Goal: Information Seeking & Learning: Check status

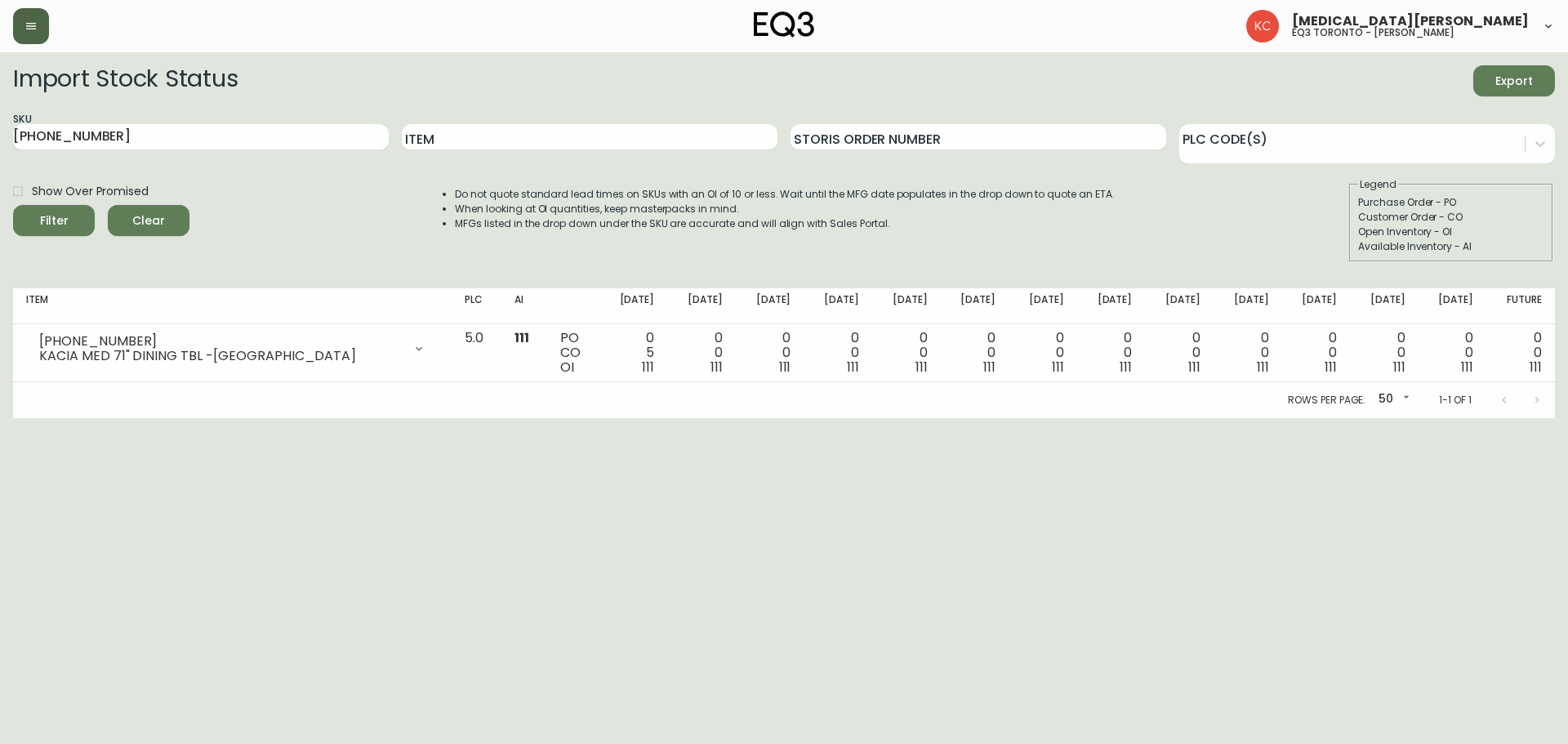
click at [21, 36] on button "button" at bounding box center [31, 26] width 36 height 36
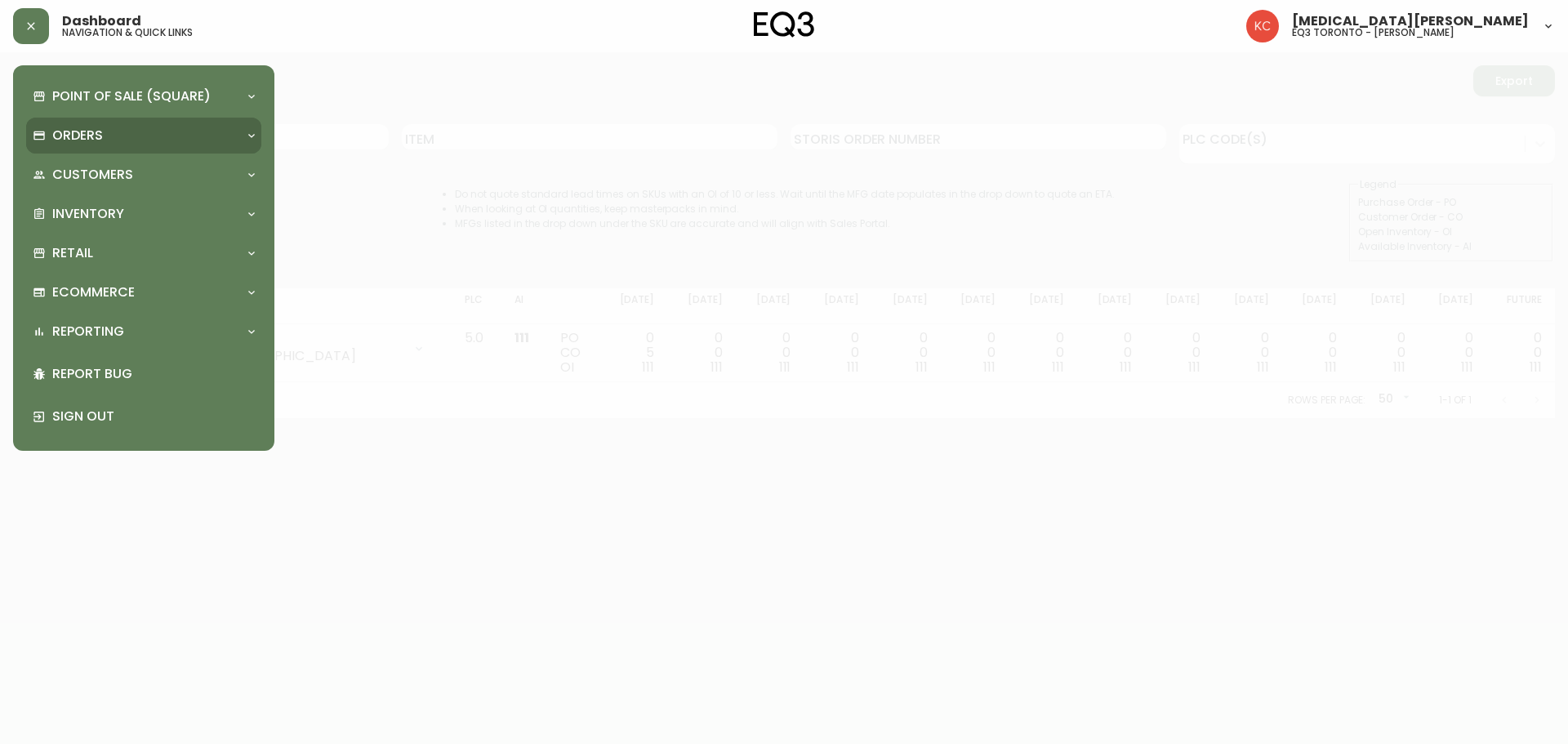
click at [98, 144] on p "Orders" at bounding box center [77, 136] width 51 height 18
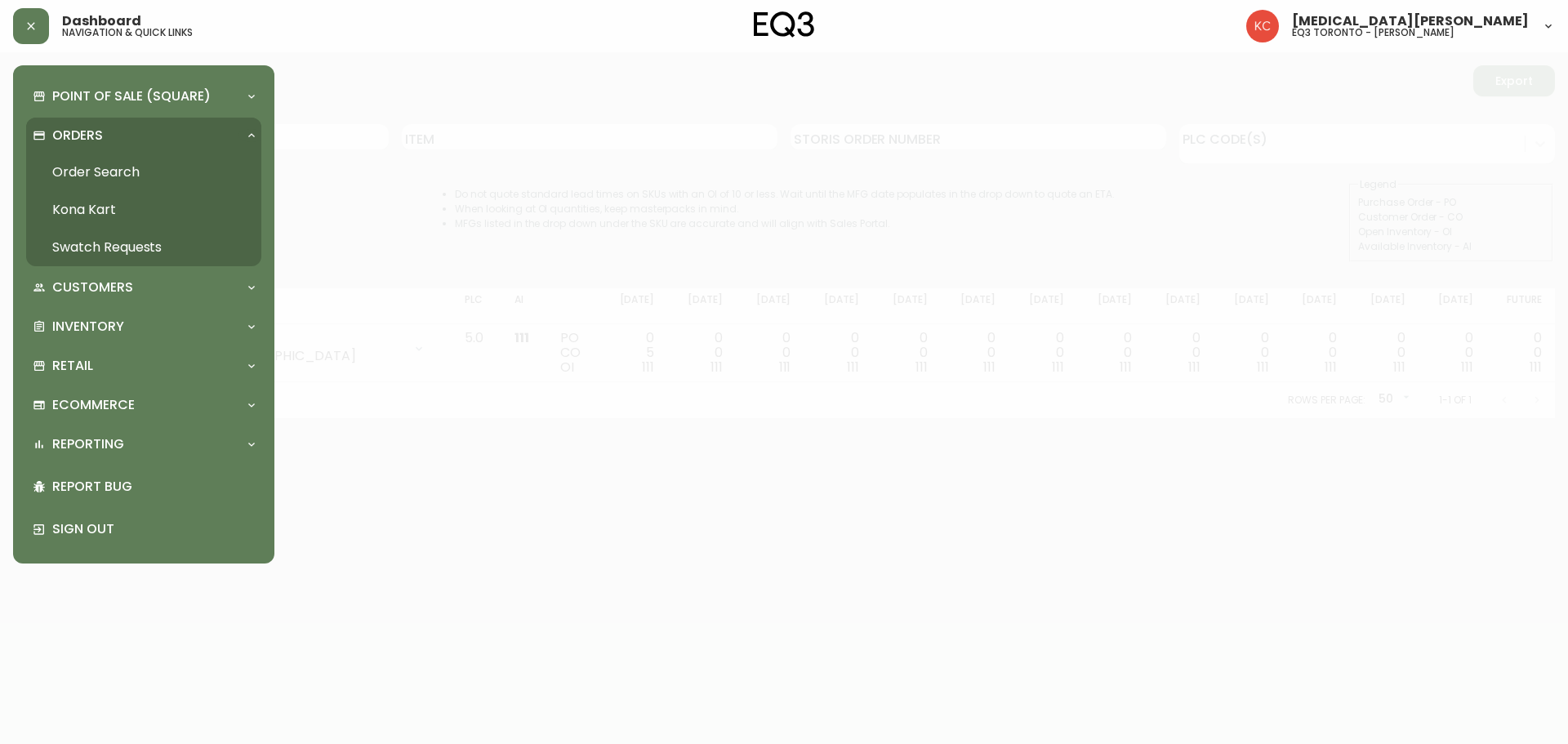
click at [105, 180] on link "Order Search" at bounding box center [143, 173] width 235 height 38
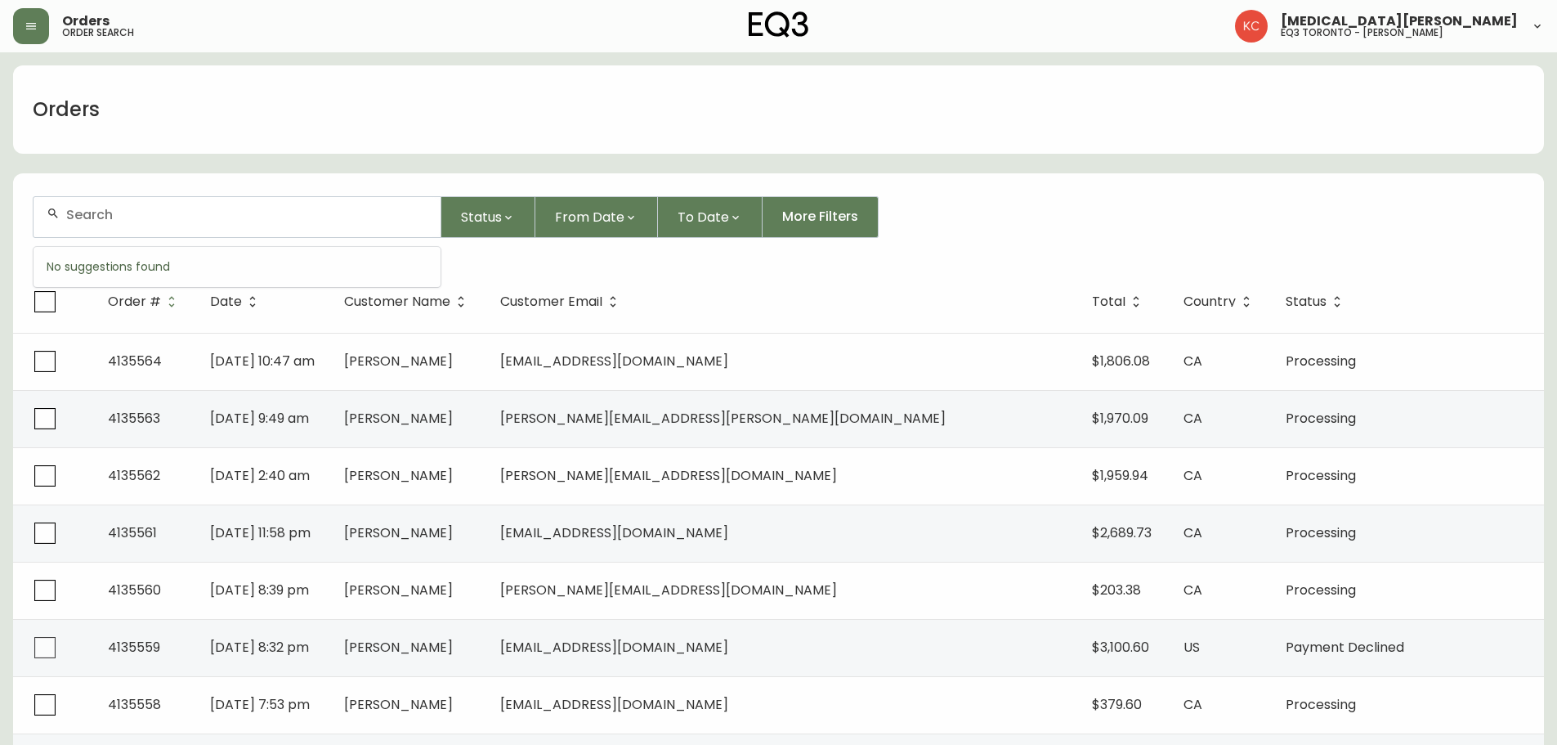
click at [213, 220] on input "text" at bounding box center [246, 215] width 361 height 16
paste input "4123990"
type input "4123990"
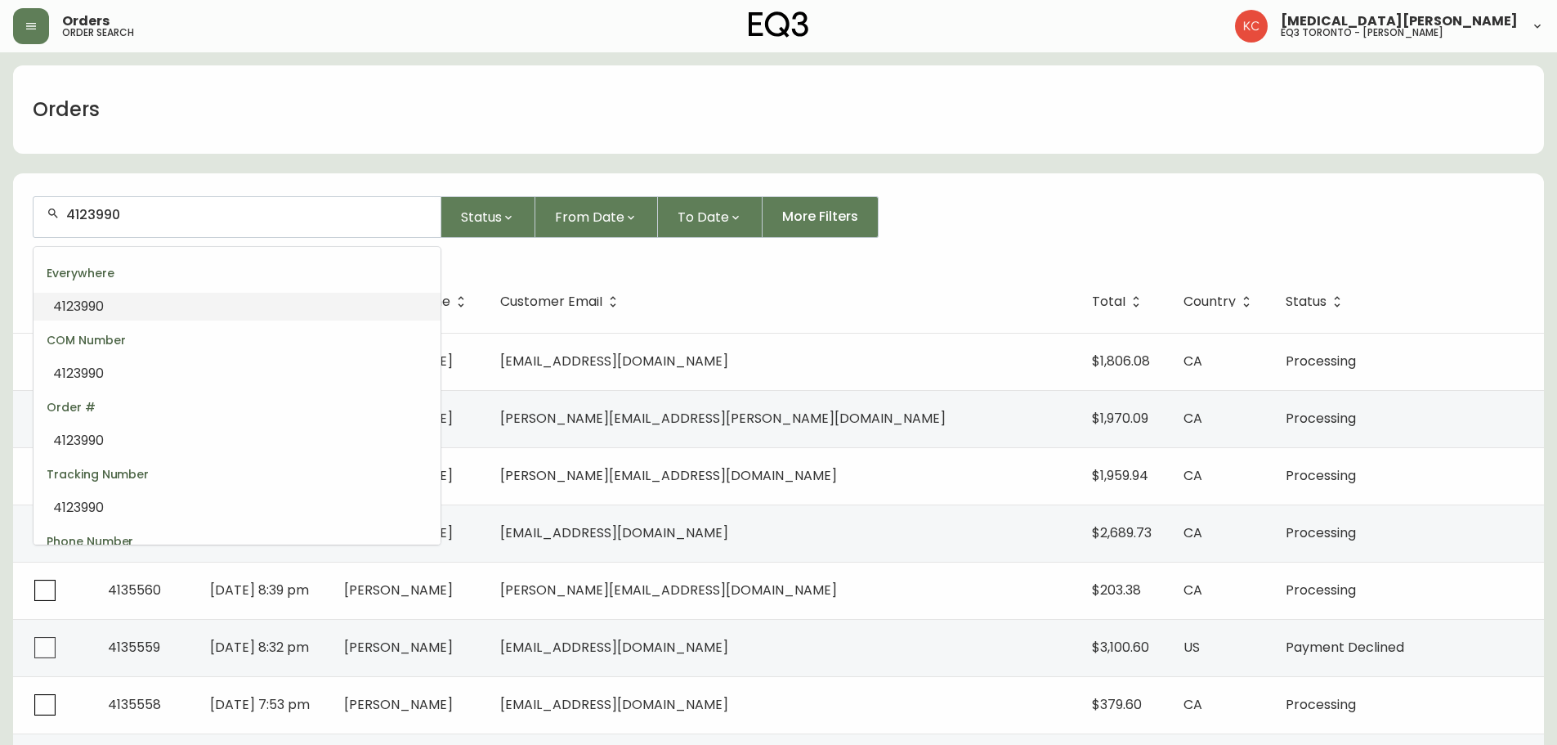
click at [74, 303] on span "4123990" at bounding box center [78, 306] width 51 height 19
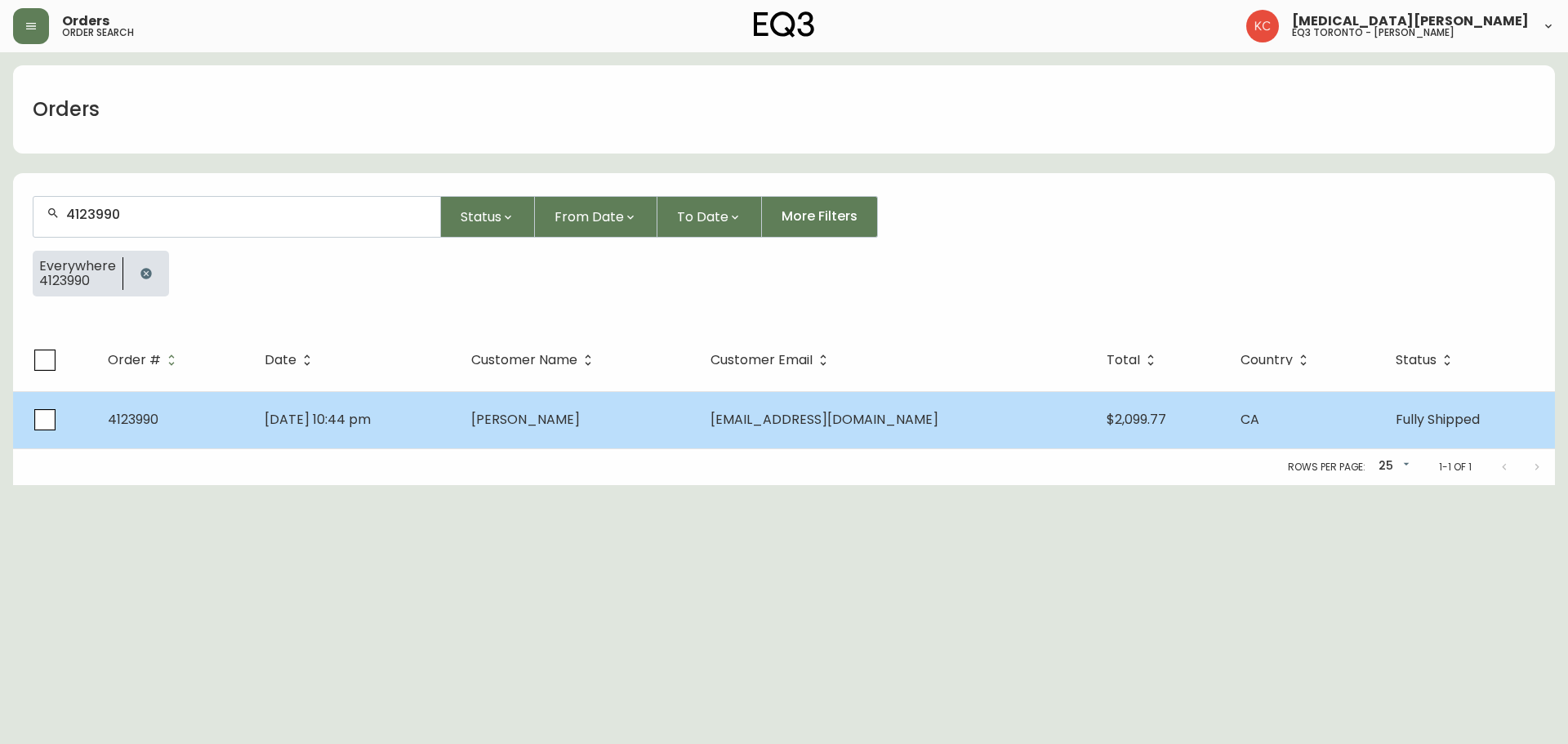
click at [371, 425] on span "[DATE] 10:44 pm" at bounding box center [318, 418] width 106 height 19
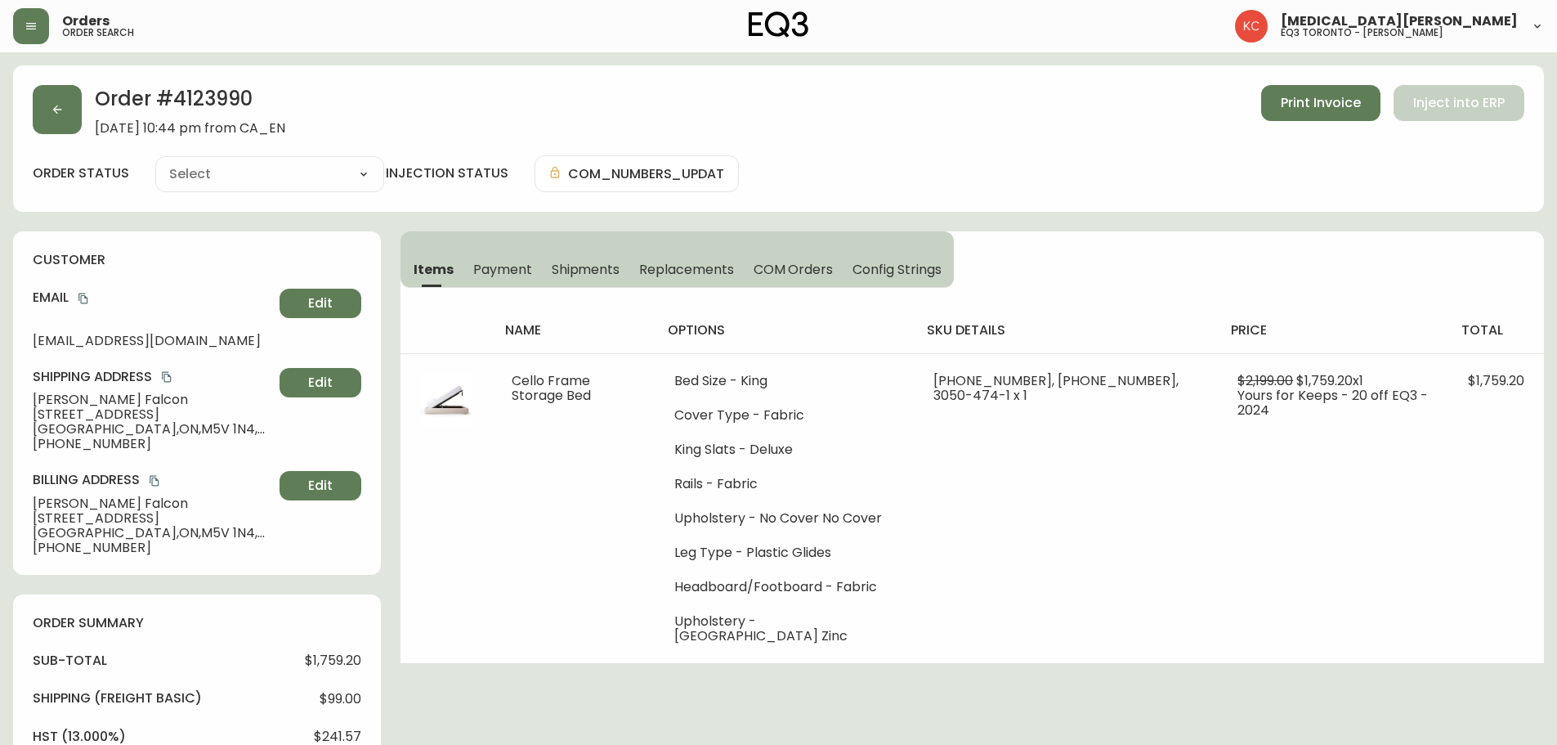
type input "Fully Shipped"
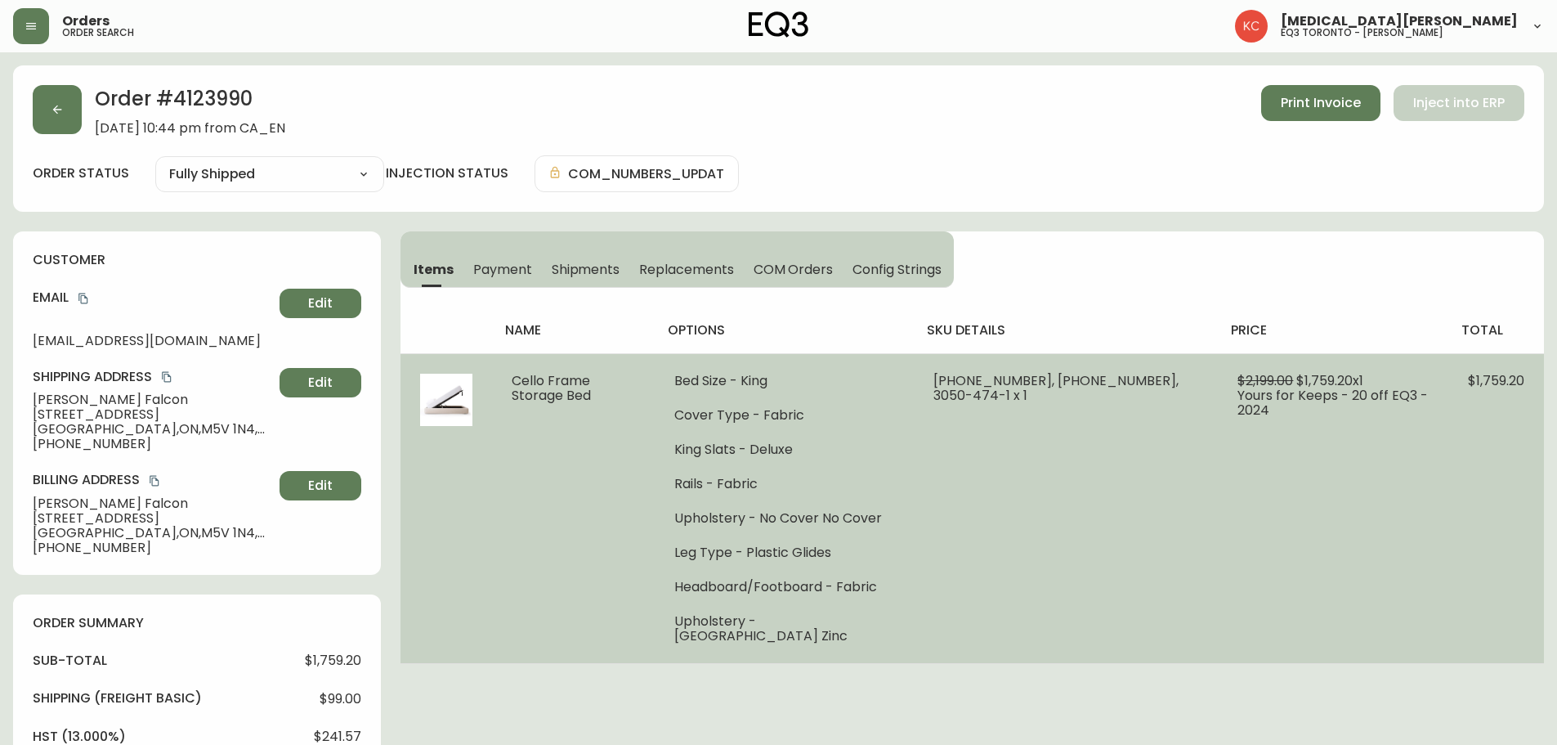
select select "FULLY_SHIPPED"
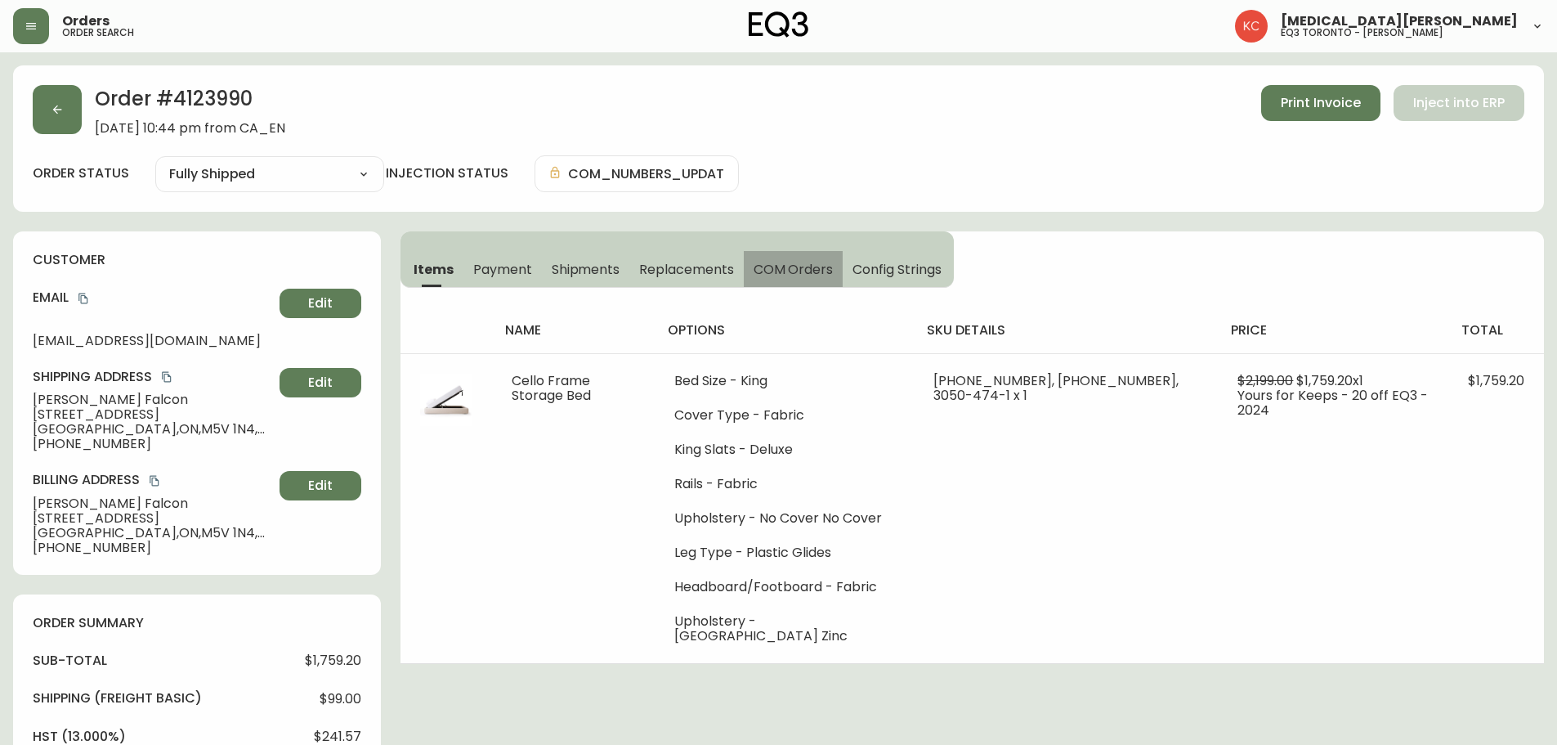
click at [778, 268] on span "COM Orders" at bounding box center [794, 269] width 80 height 17
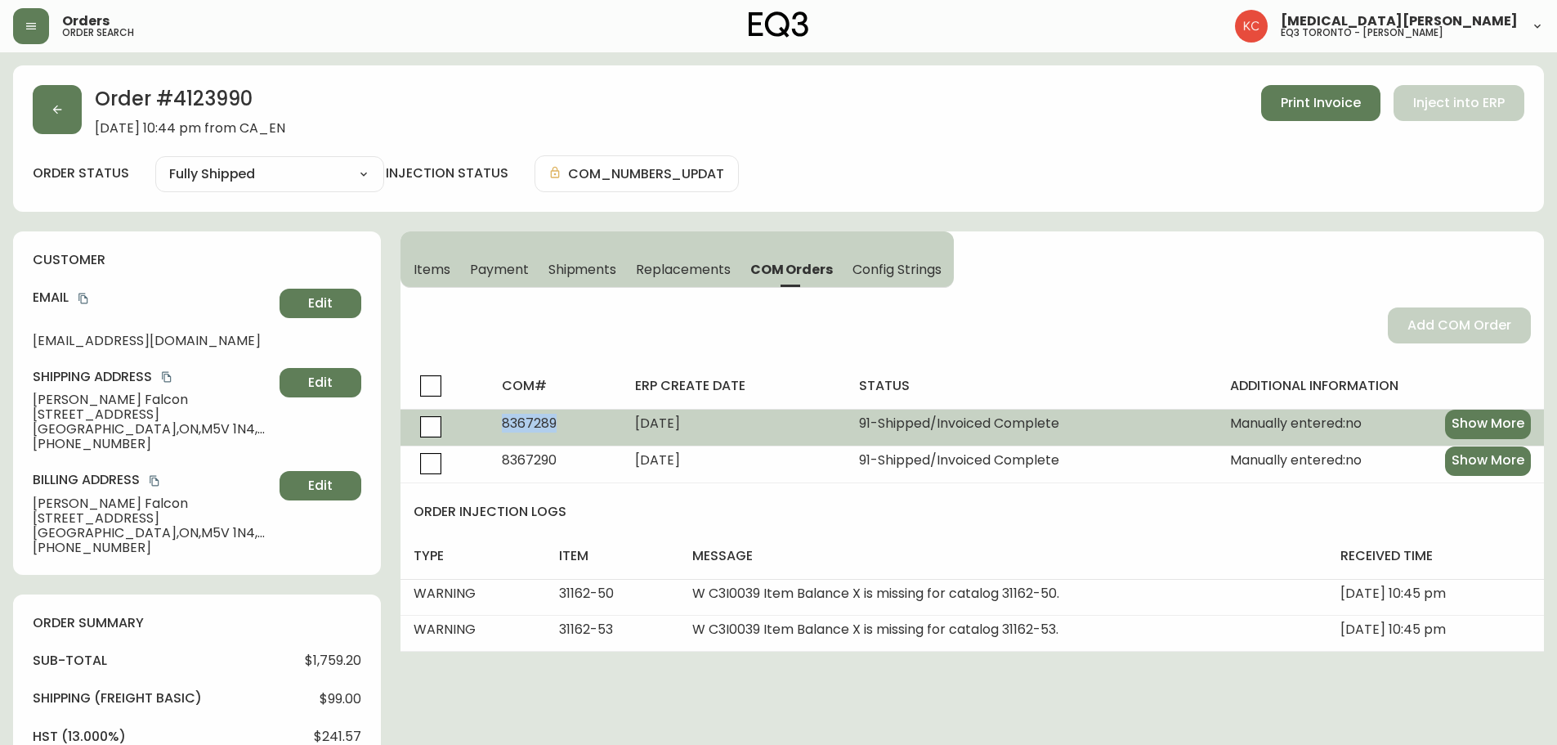
drag, startPoint x: 554, startPoint y: 422, endPoint x: 499, endPoint y: 424, distance: 55.6
click at [499, 424] on td "8367289" at bounding box center [555, 427] width 132 height 37
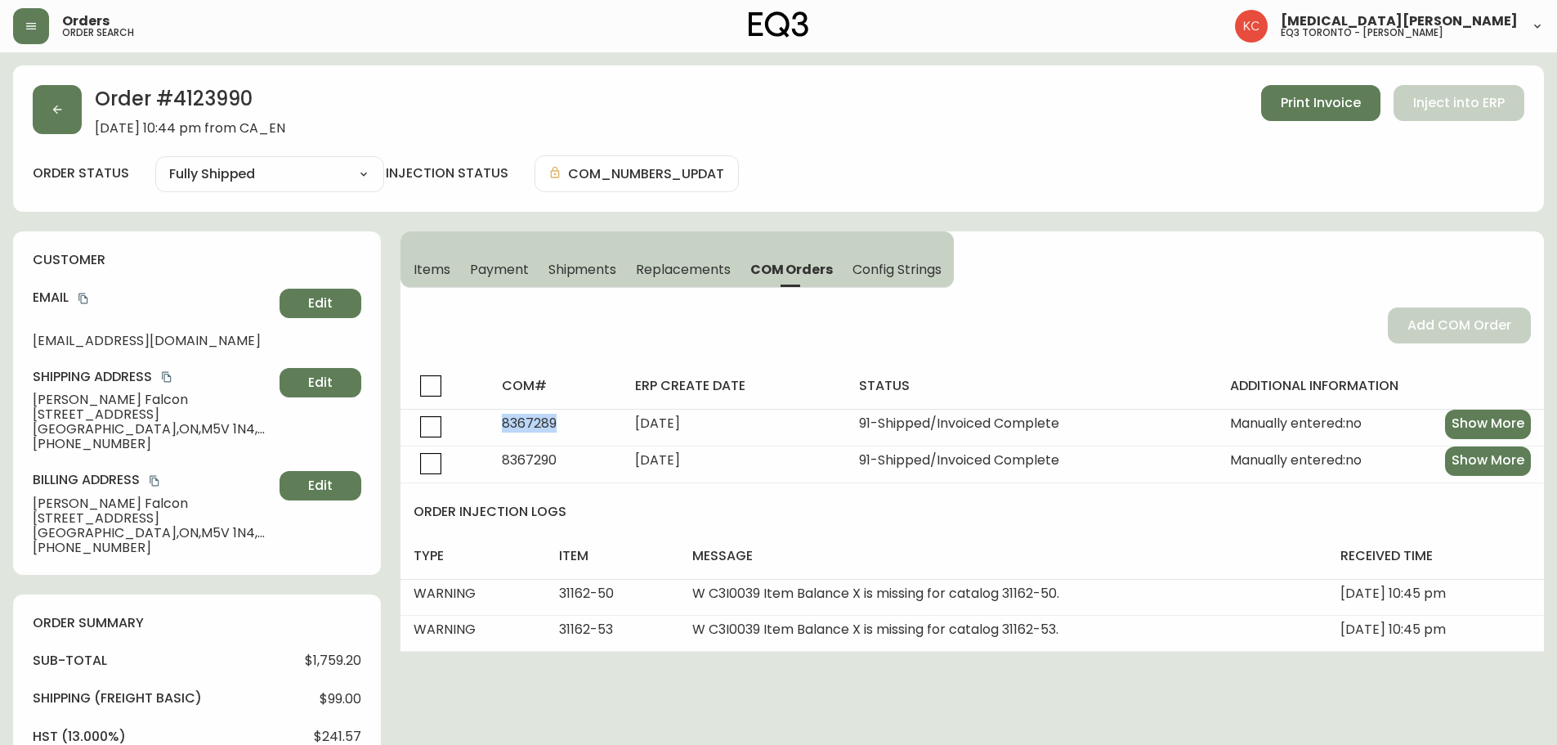
copy span "8367289"
click at [419, 41] on div "Orders order search" at bounding box center [268, 26] width 510 height 36
drag, startPoint x: 375, startPoint y: 29, endPoint x: 354, endPoint y: 38, distance: 23.1
click at [370, 43] on div "Orders order search" at bounding box center [268, 26] width 510 height 36
click at [421, 25] on div "Orders order search" at bounding box center [268, 26] width 510 height 36
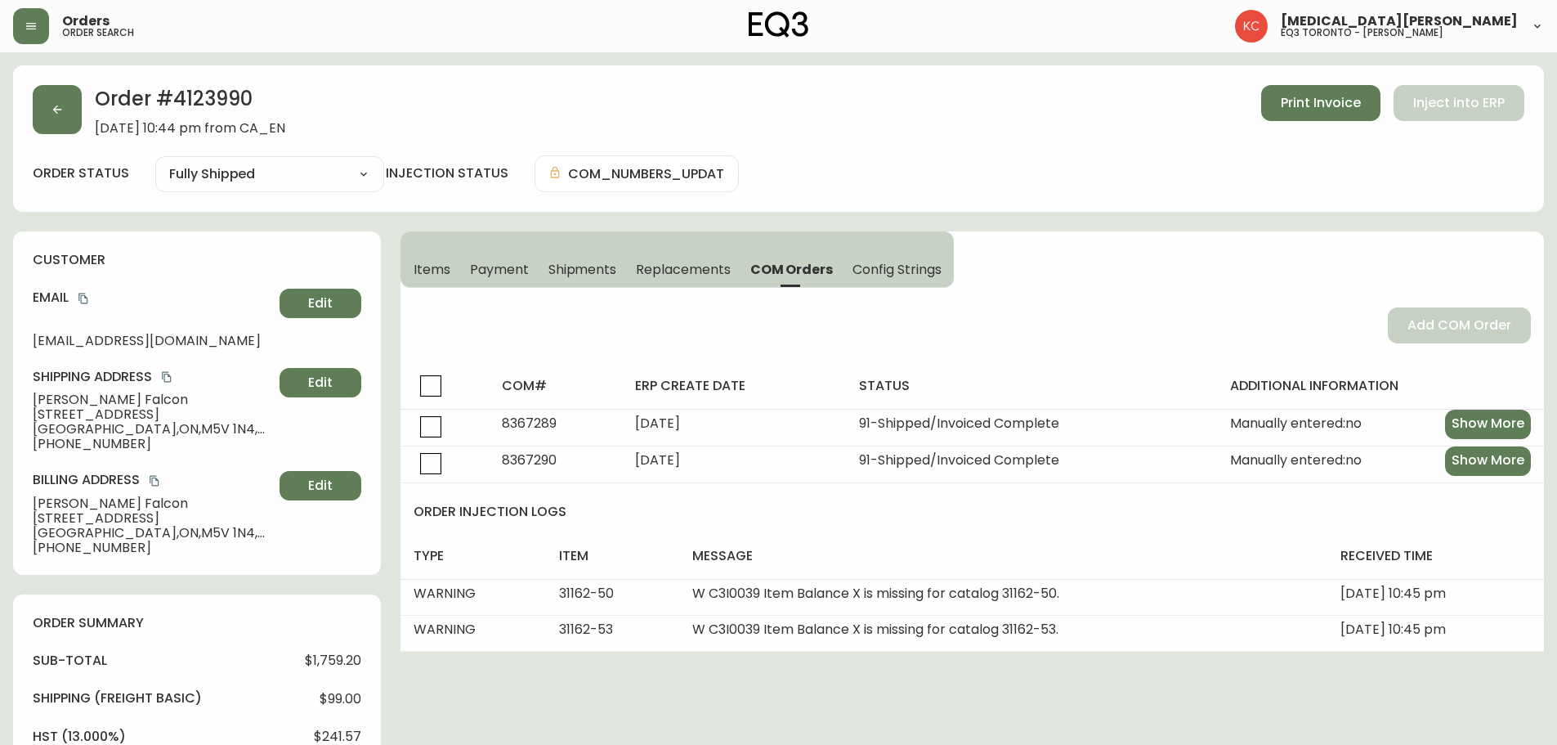
click at [421, 25] on div "Orders order search" at bounding box center [268, 26] width 510 height 36
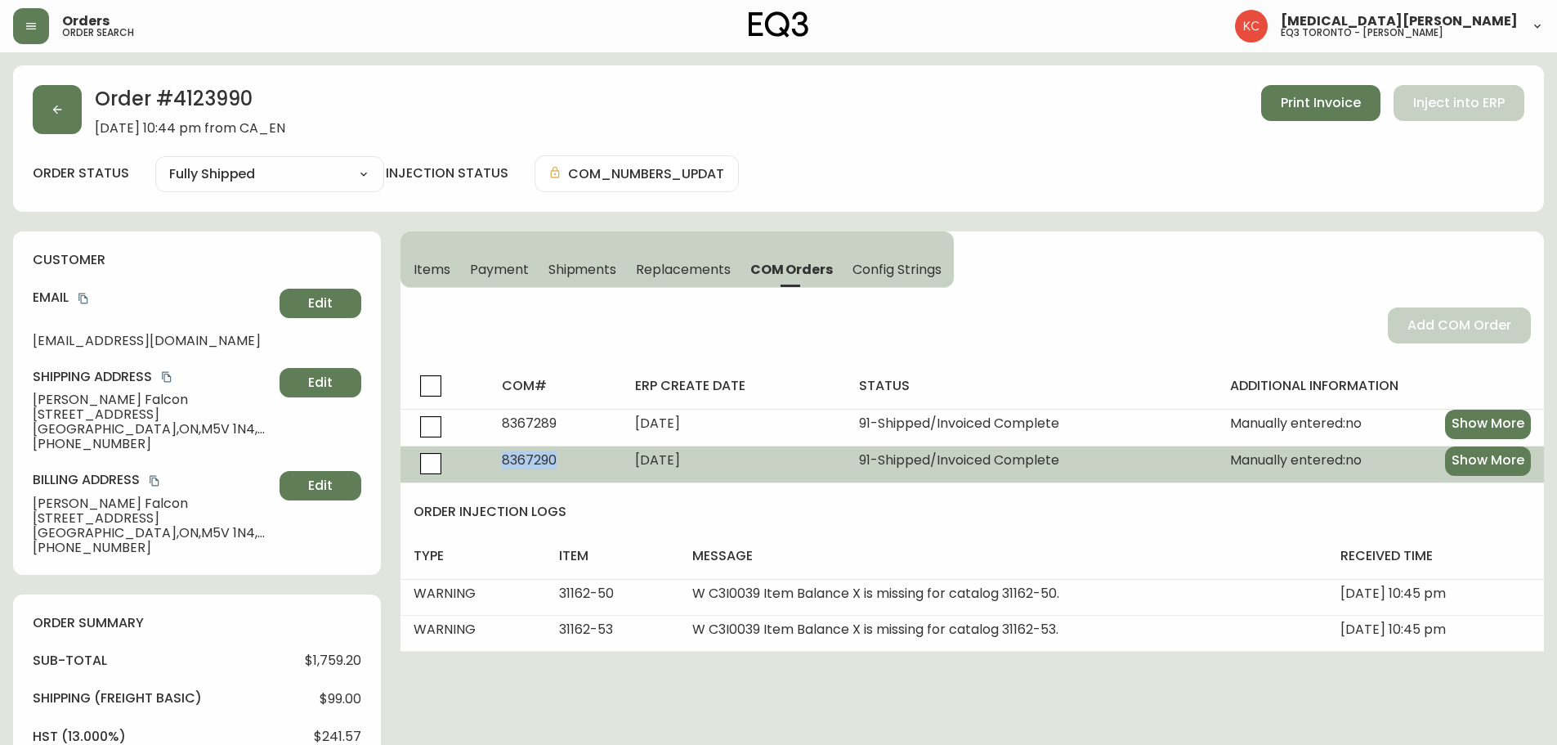
drag, startPoint x: 560, startPoint y: 459, endPoint x: 486, endPoint y: 468, distance: 74.9
click at [489, 468] on td "8367290" at bounding box center [555, 464] width 132 height 37
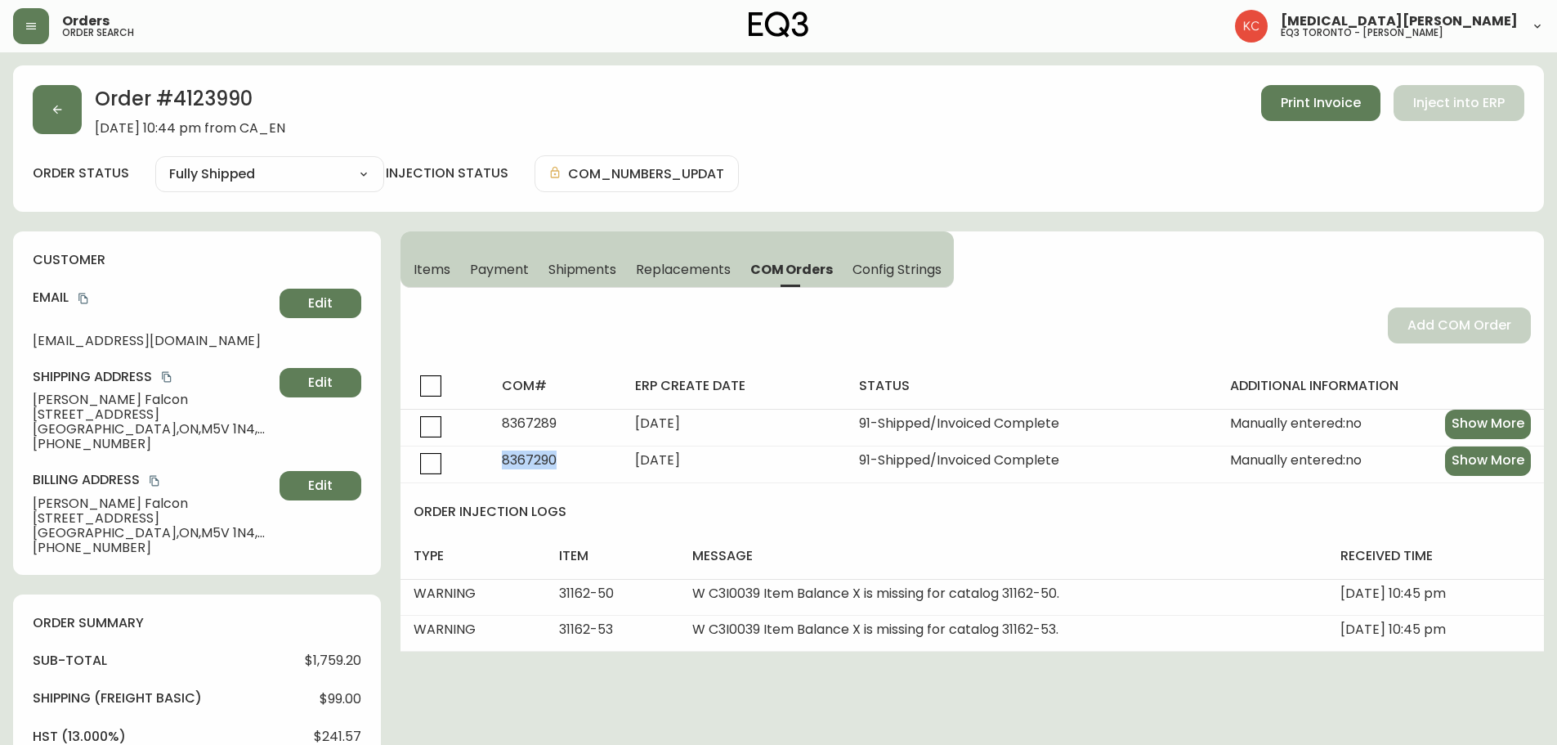
copy span "8367290"
click at [1318, 101] on span "Print Invoice" at bounding box center [1321, 103] width 80 height 18
click at [443, 271] on span "Items" at bounding box center [432, 269] width 37 height 17
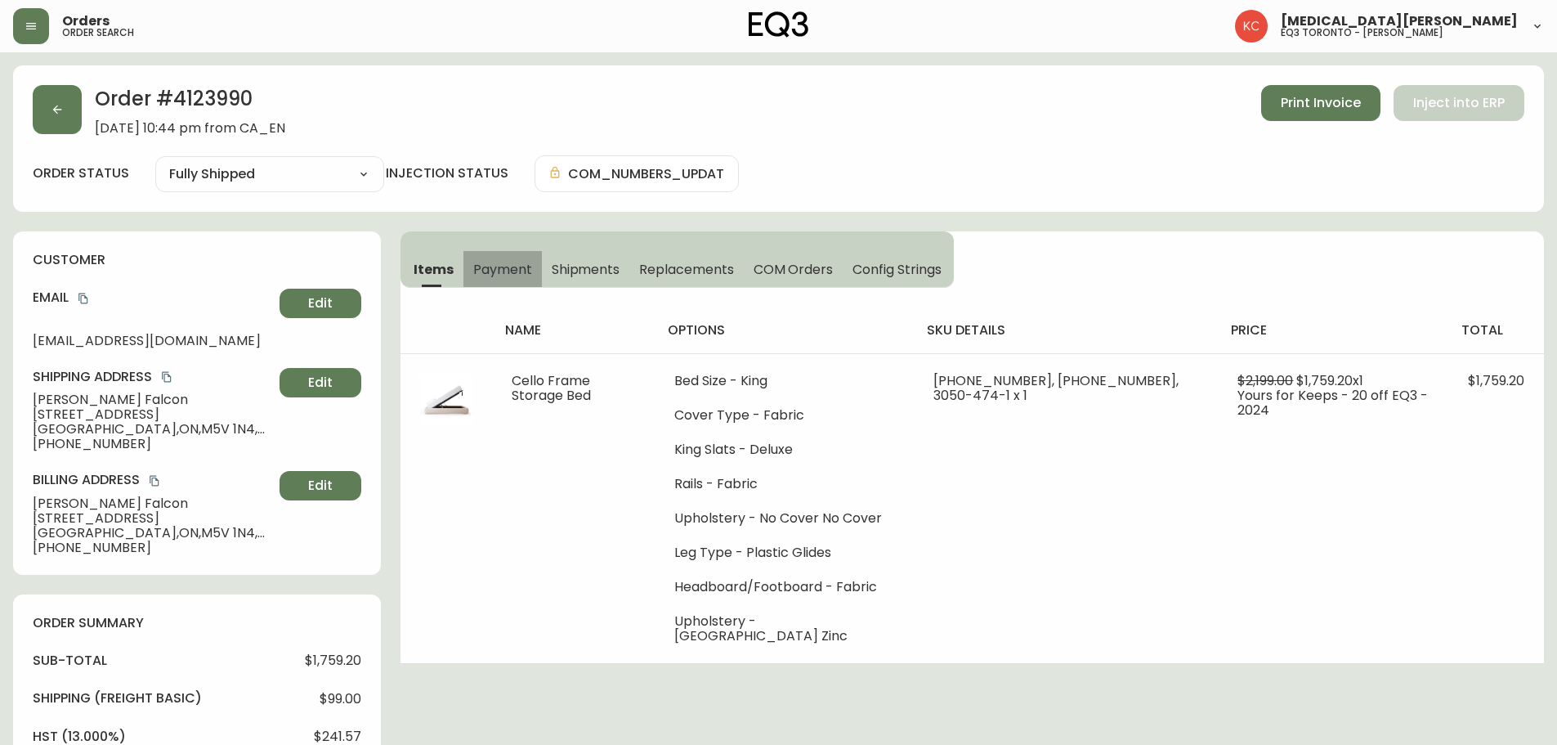
click at [510, 272] on span "Payment" at bounding box center [502, 269] width 59 height 17
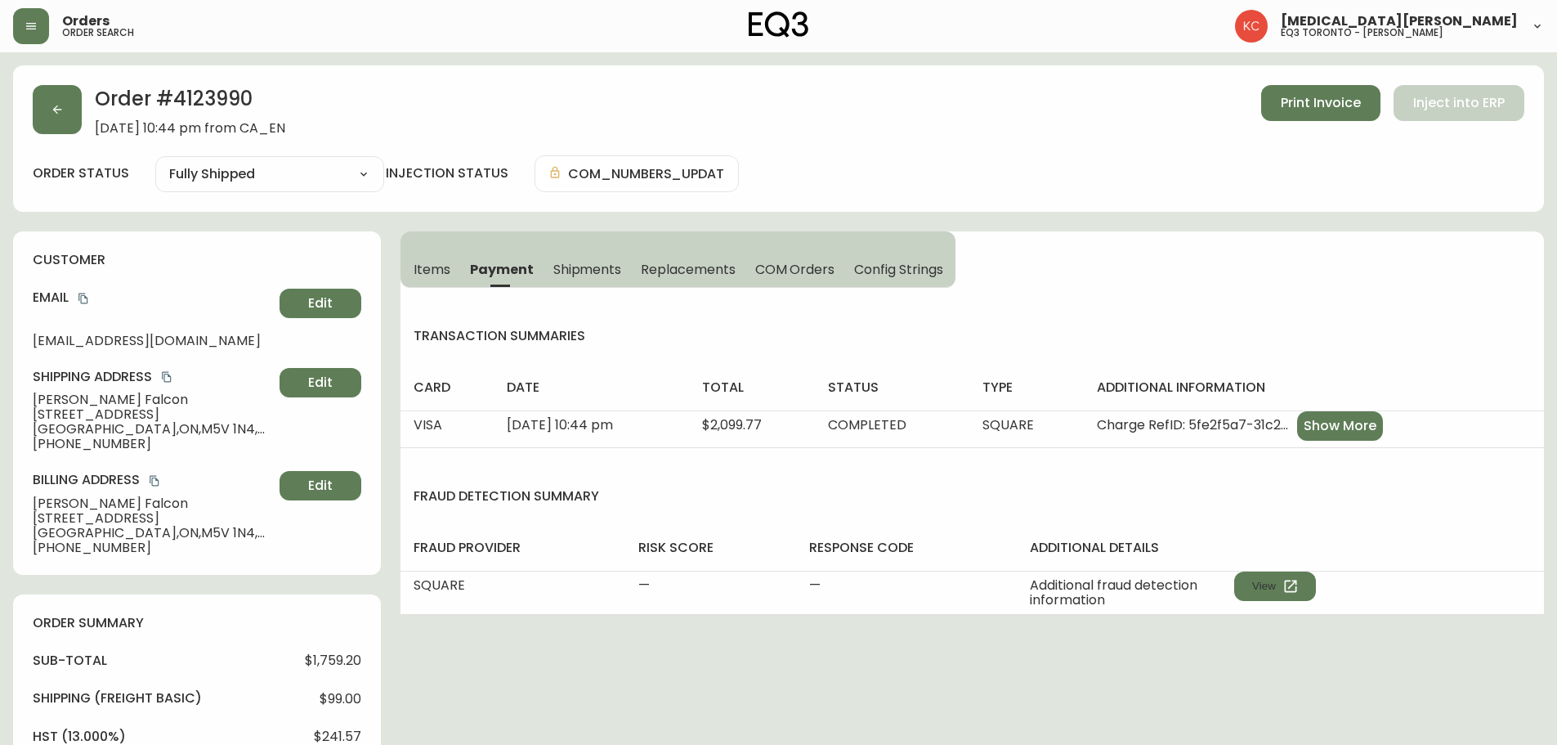
drag, startPoint x: 584, startPoint y: 267, endPoint x: 592, endPoint y: 279, distance: 14.7
click at [585, 266] on span "Shipments" at bounding box center [587, 269] width 69 height 17
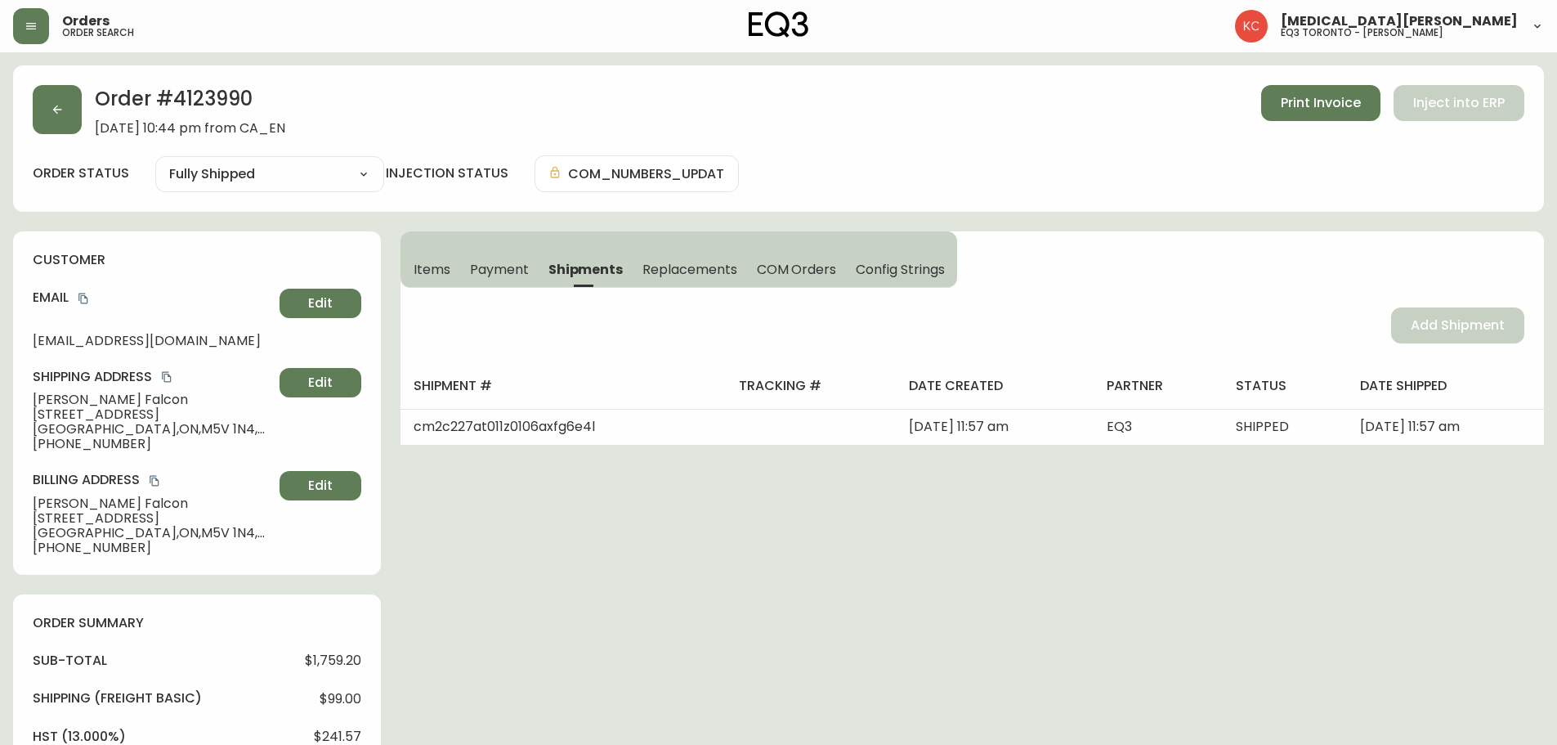
click at [676, 267] on span "Replacements" at bounding box center [690, 269] width 94 height 17
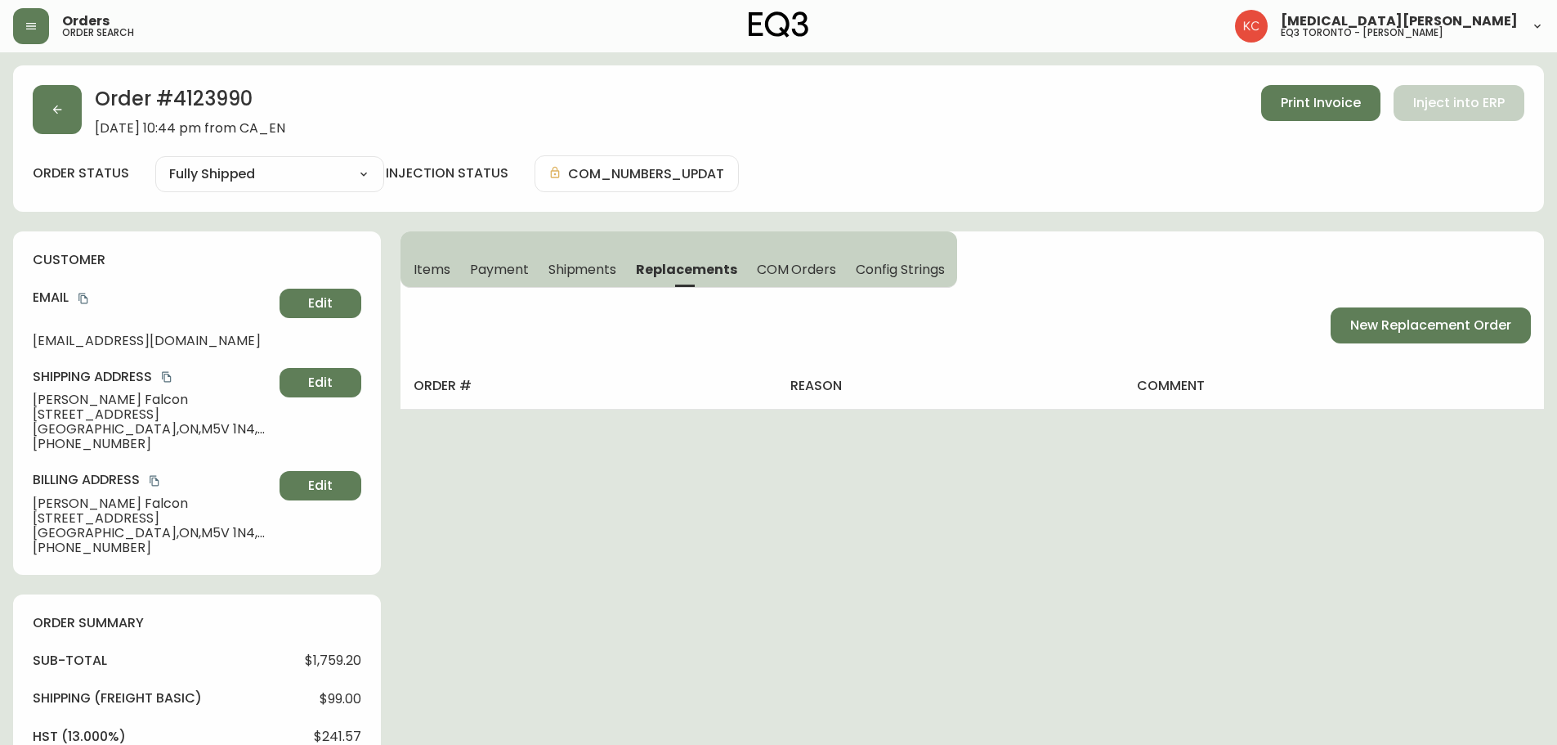
click at [903, 267] on span "Config Strings" at bounding box center [900, 269] width 88 height 17
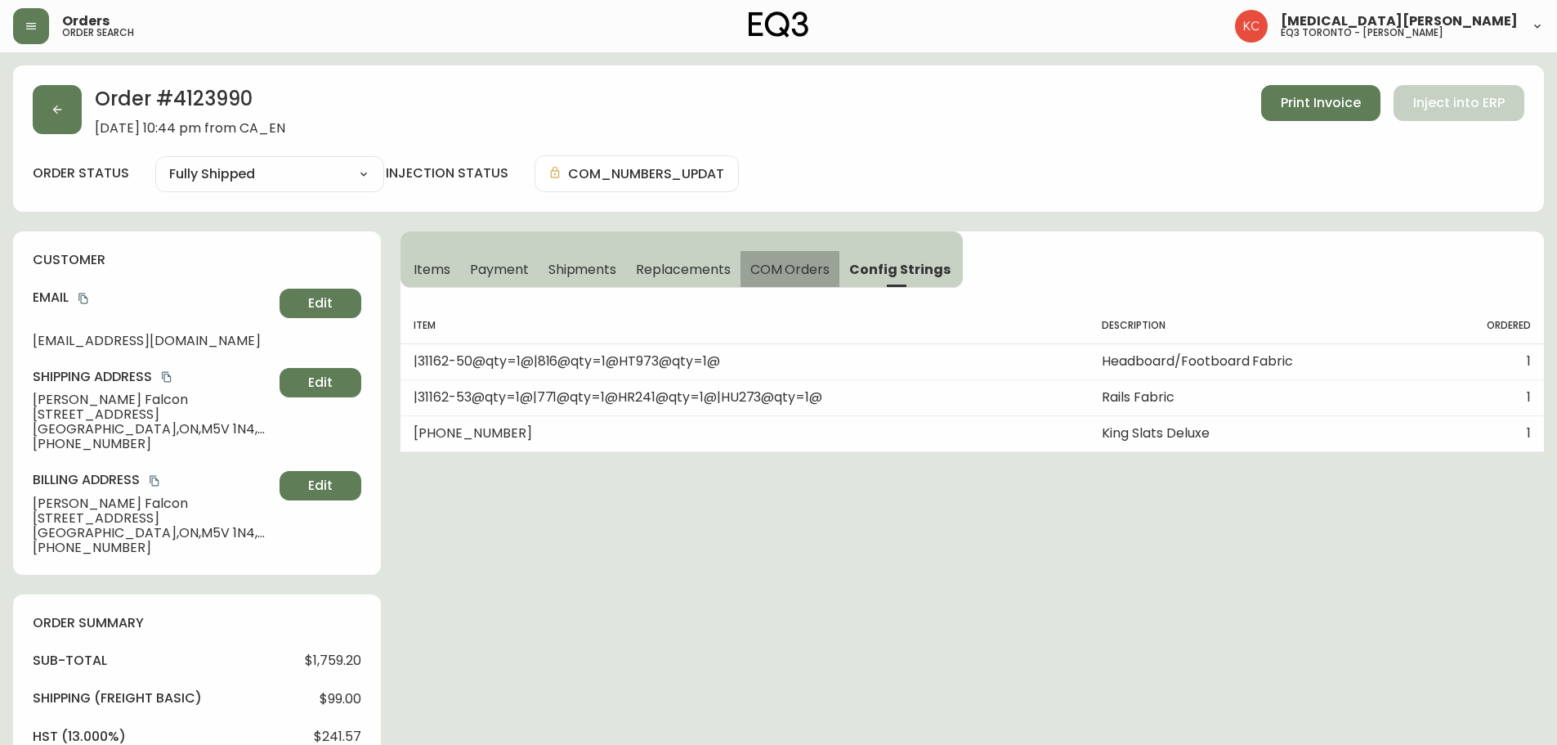
click at [806, 275] on span "COM Orders" at bounding box center [791, 269] width 80 height 17
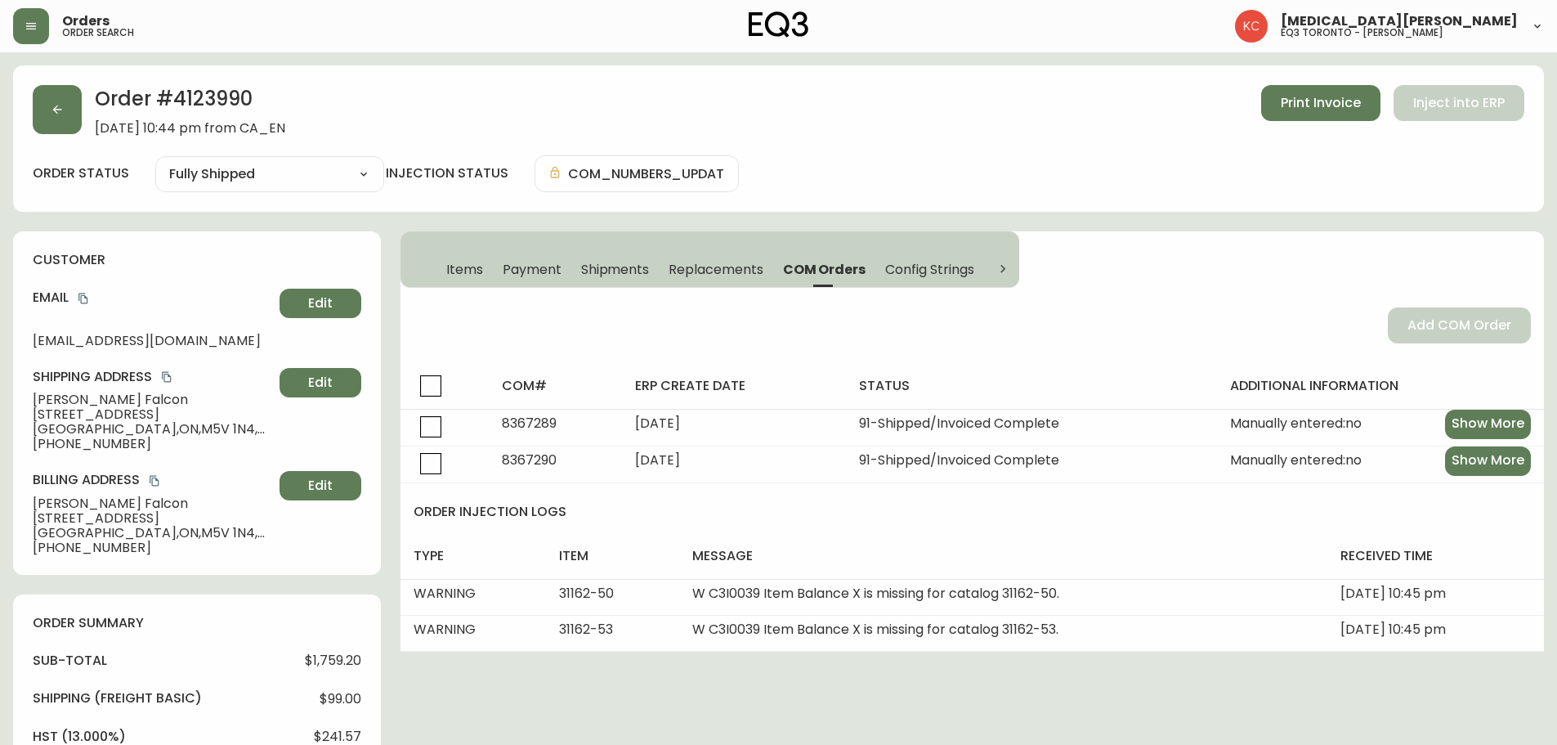
click at [733, 264] on span "Replacements" at bounding box center [716, 269] width 94 height 17
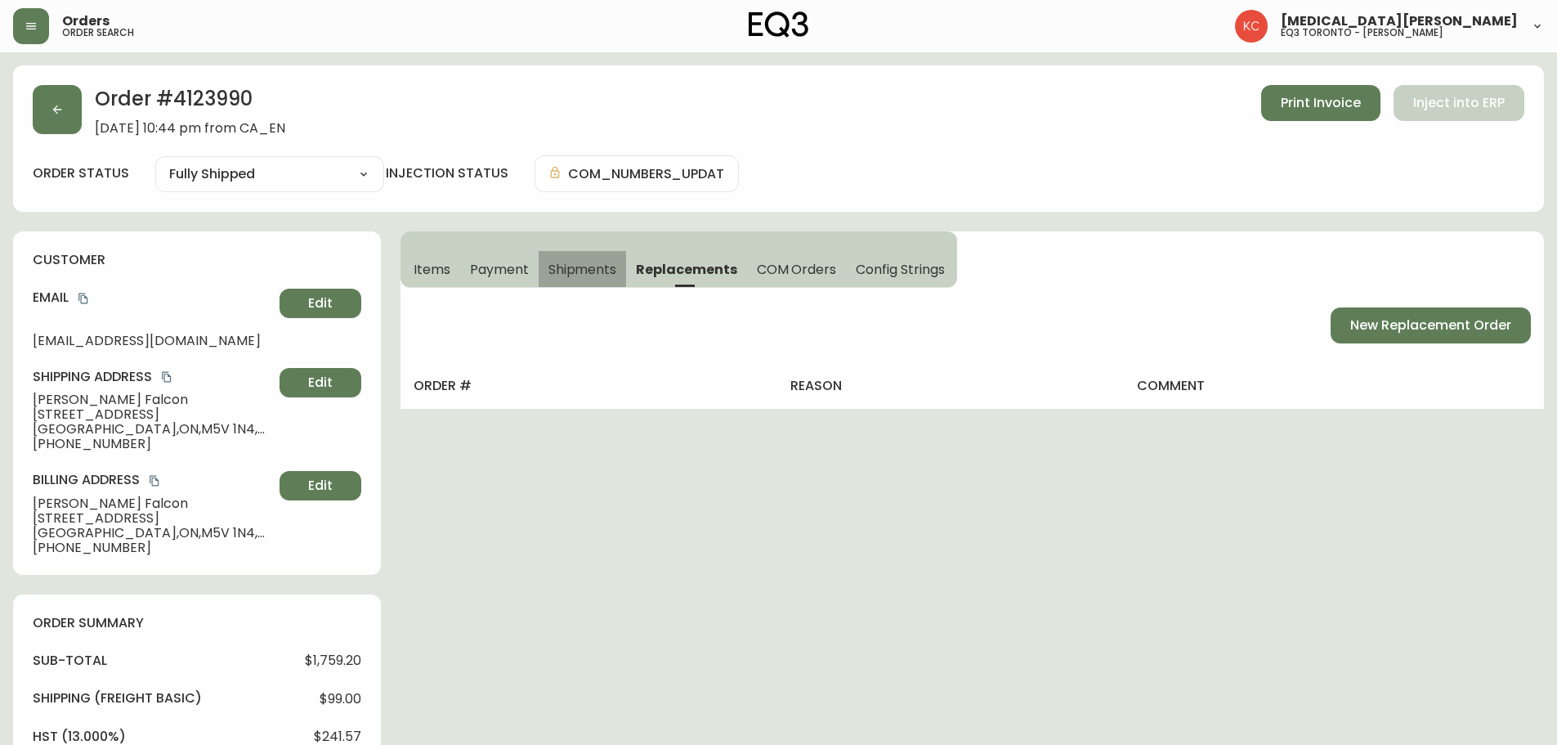
click at [598, 271] on span "Shipments" at bounding box center [583, 269] width 69 height 17
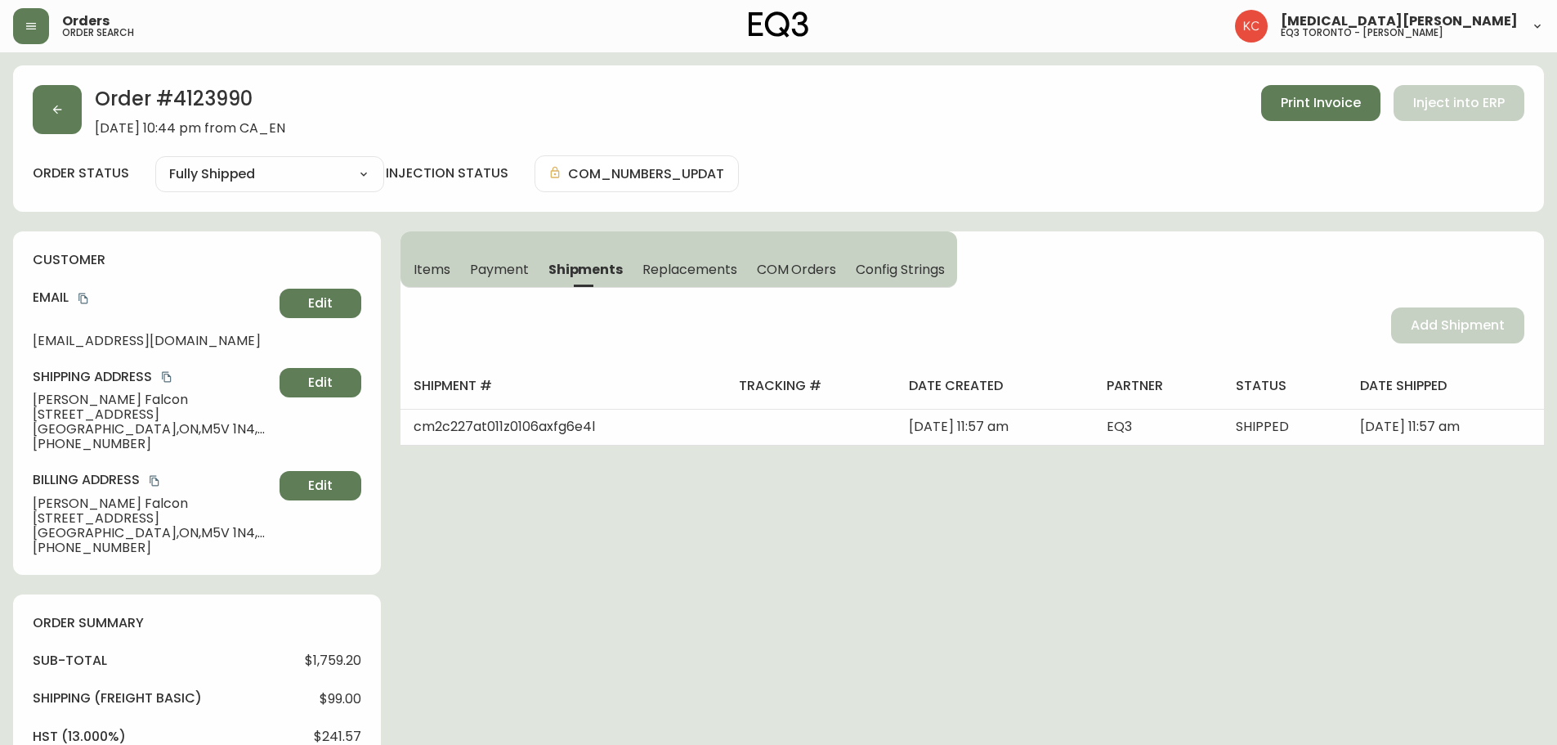
click at [501, 271] on span "Payment" at bounding box center [499, 269] width 59 height 17
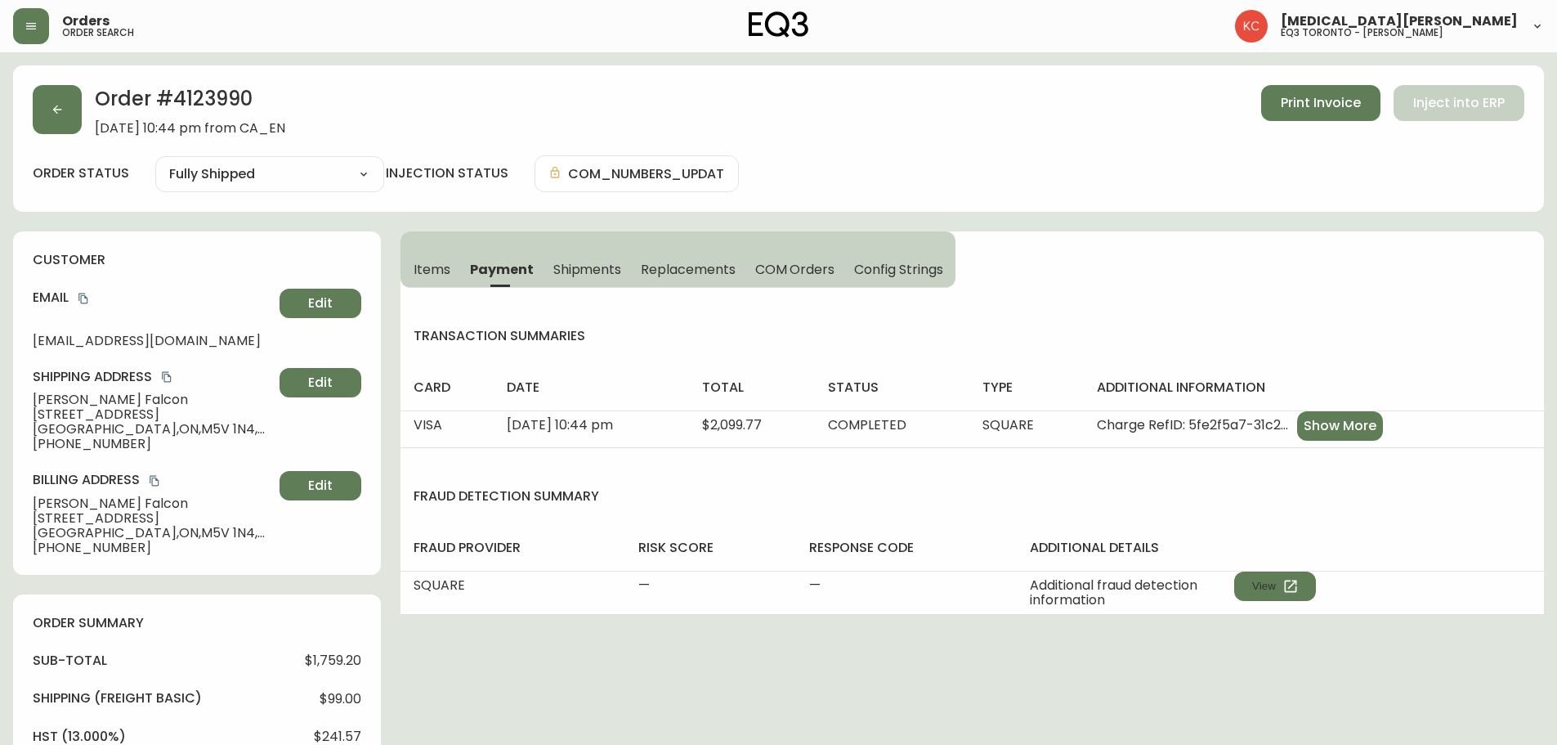
click at [436, 269] on span "Items" at bounding box center [432, 269] width 37 height 17
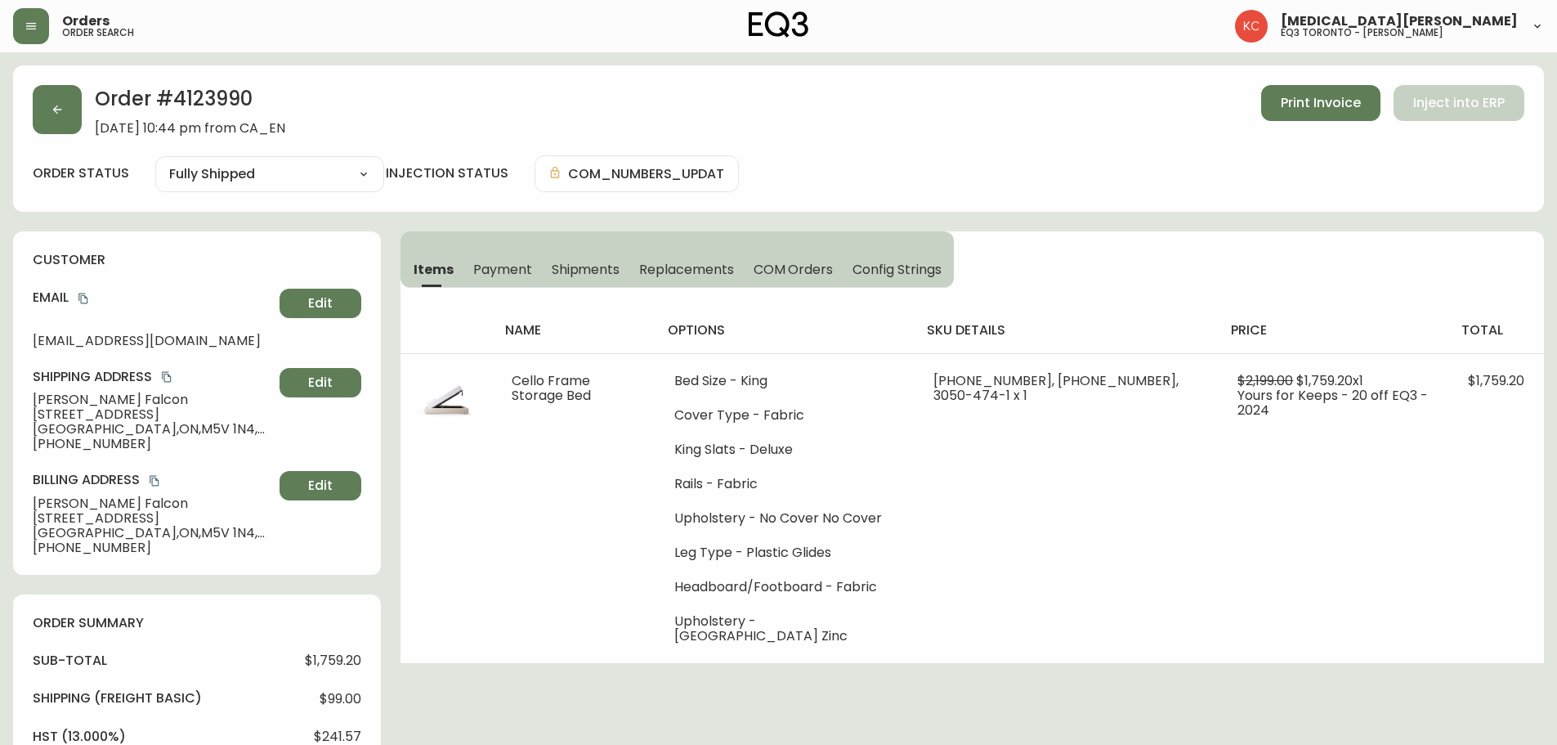
scroll to position [82, 0]
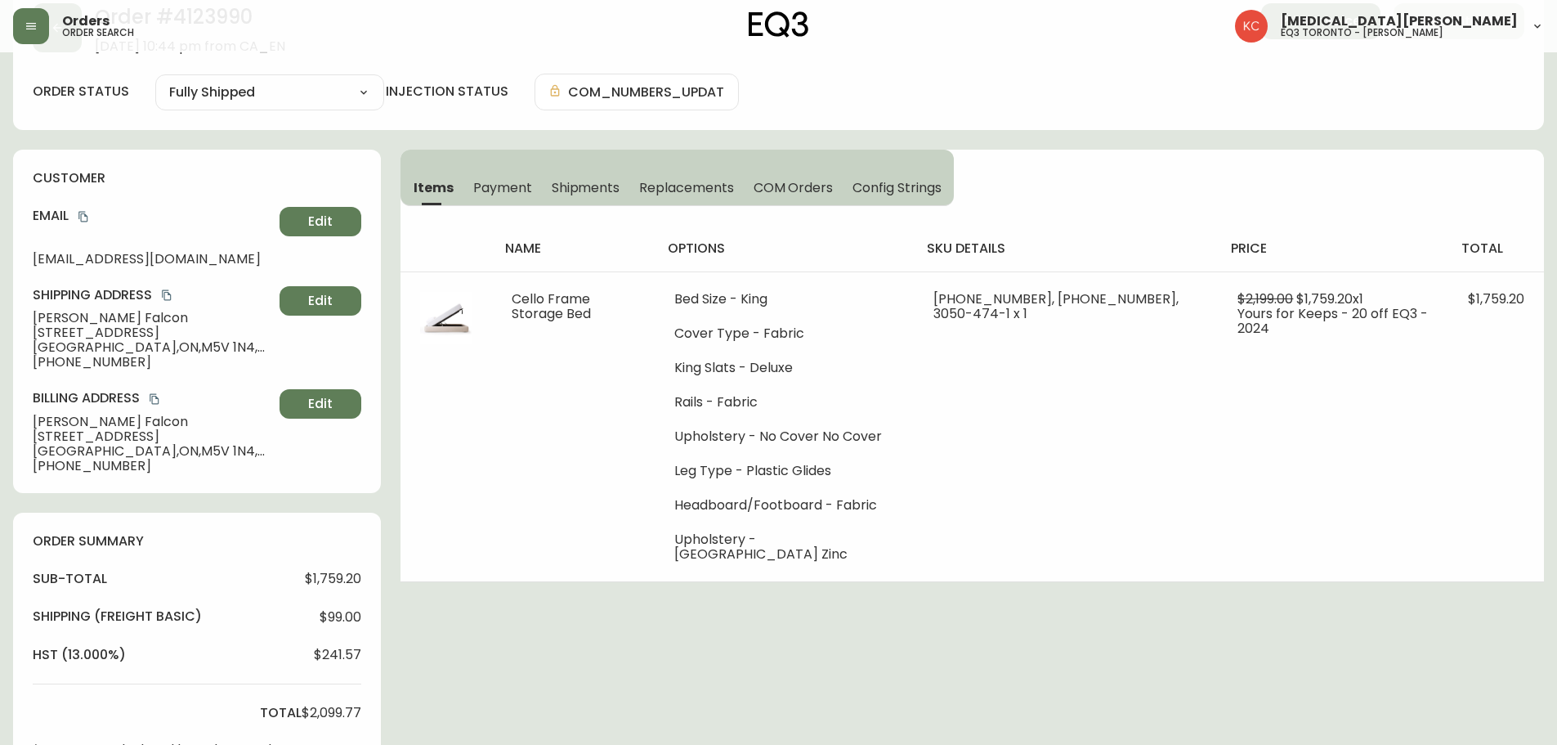
click at [744, 662] on div "Order # 4123990 [DATE] 10:44 pm from CA_EN Print Invoice Inject into ERP order …" at bounding box center [778, 678] width 1531 height 1388
drag, startPoint x: 32, startPoint y: 318, endPoint x: 139, endPoint y: 372, distance: 119.9
click at [139, 372] on div "customer Email [EMAIL_ADDRESS][DOMAIN_NAME] Edit Shipping Address [PERSON_NAME]…" at bounding box center [197, 321] width 368 height 343
copy div "[PERSON_NAME] [STREET_ADDRESS][PERSON_NAME] [PHONE_NUMBER]"
